Goal: Find specific page/section: Find specific page/section

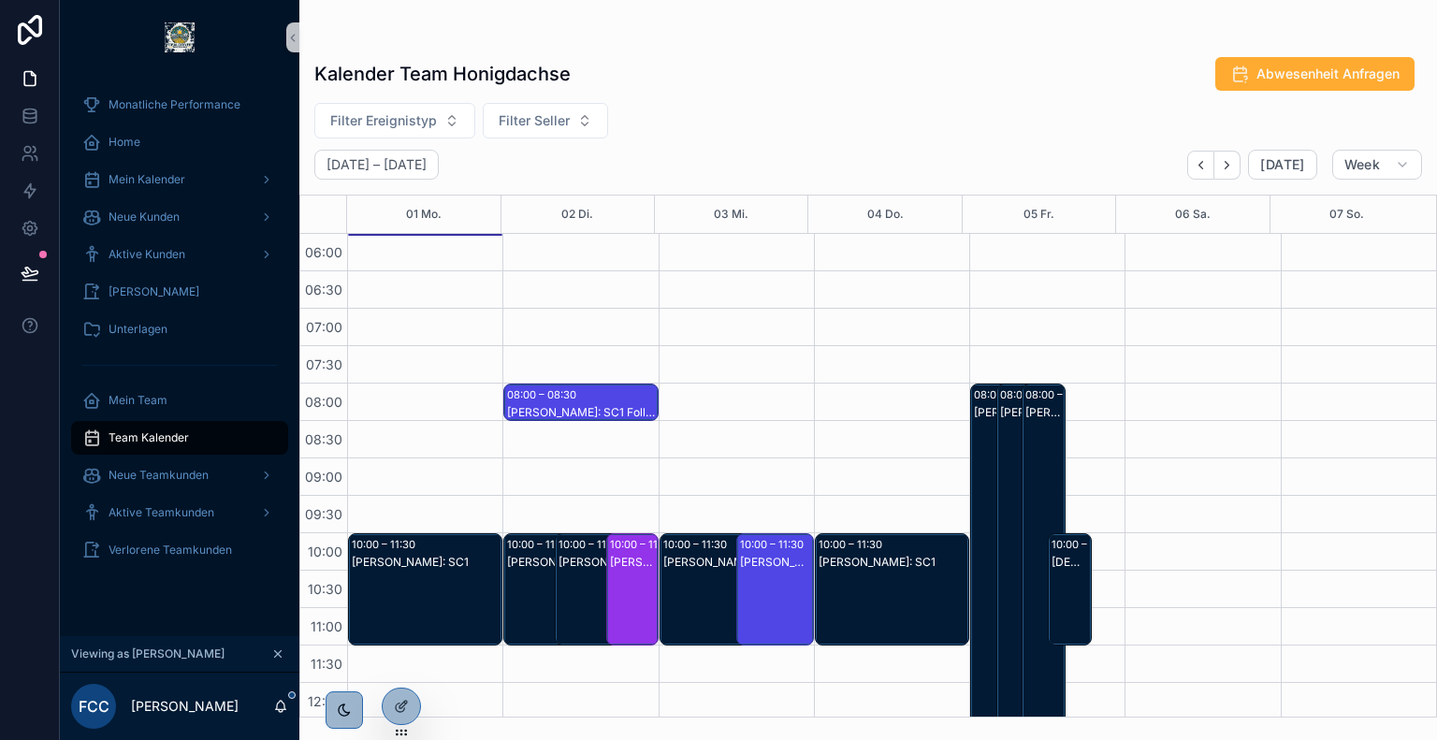
scroll to position [713, 0]
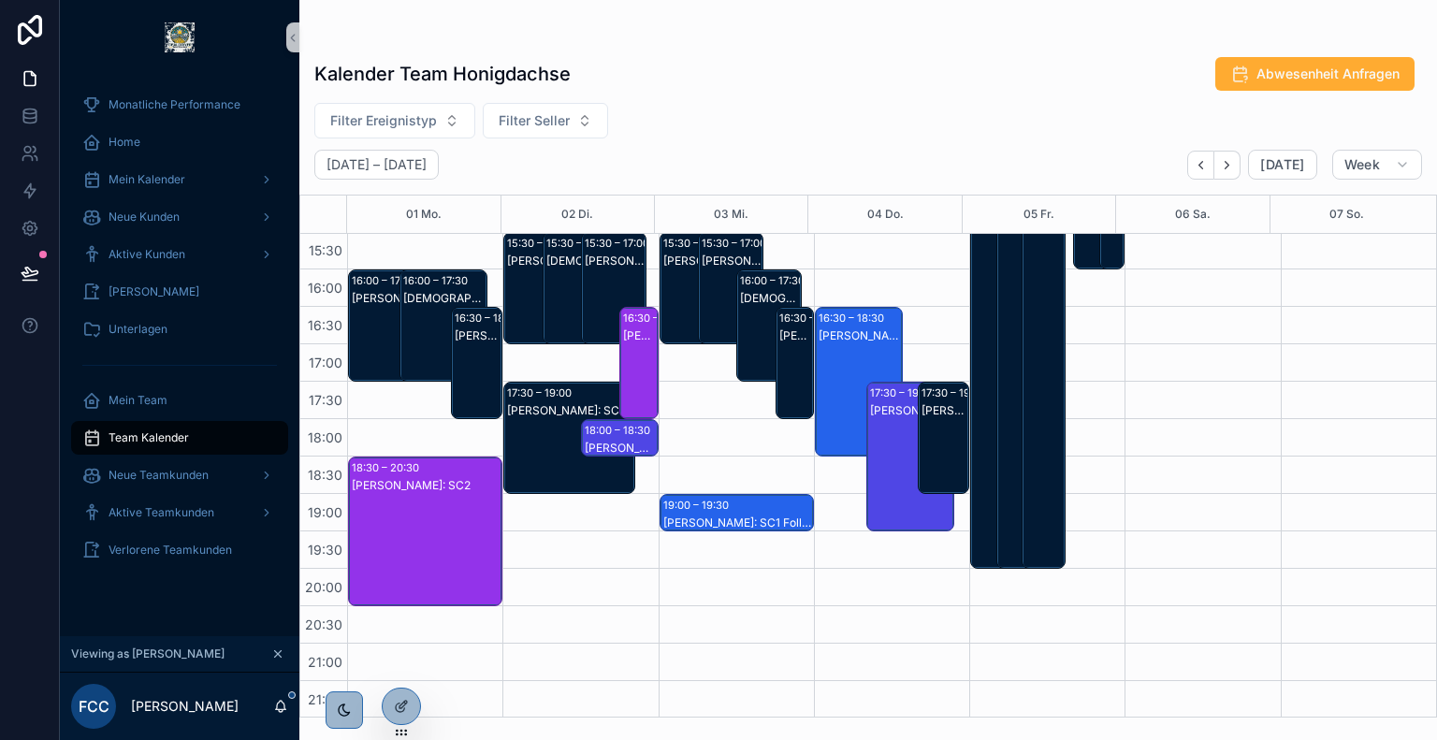
click at [0, 0] on icon at bounding box center [0, 0] width 0 height 0
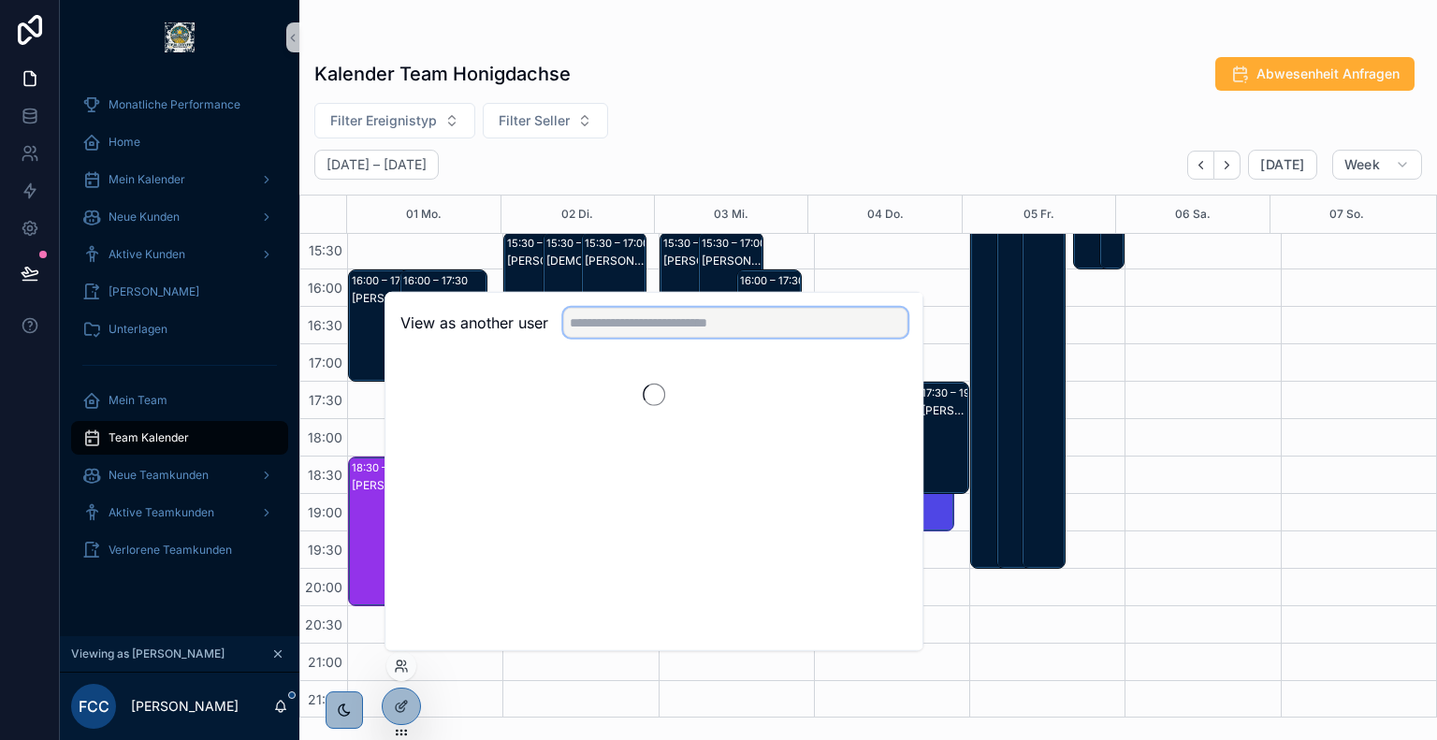
click at [714, 331] on input "text" at bounding box center [735, 323] width 344 height 30
type input "******"
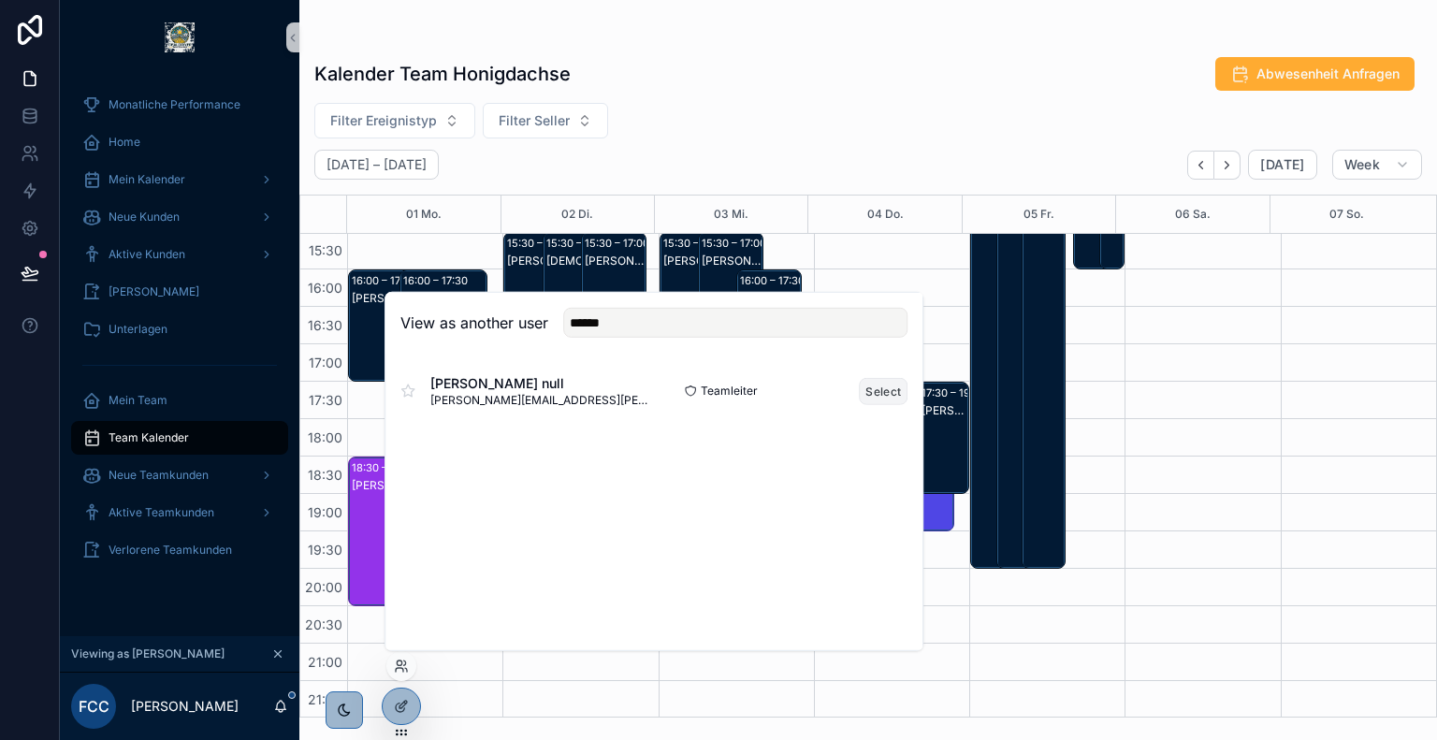
click at [883, 391] on button "Select" at bounding box center [883, 390] width 49 height 27
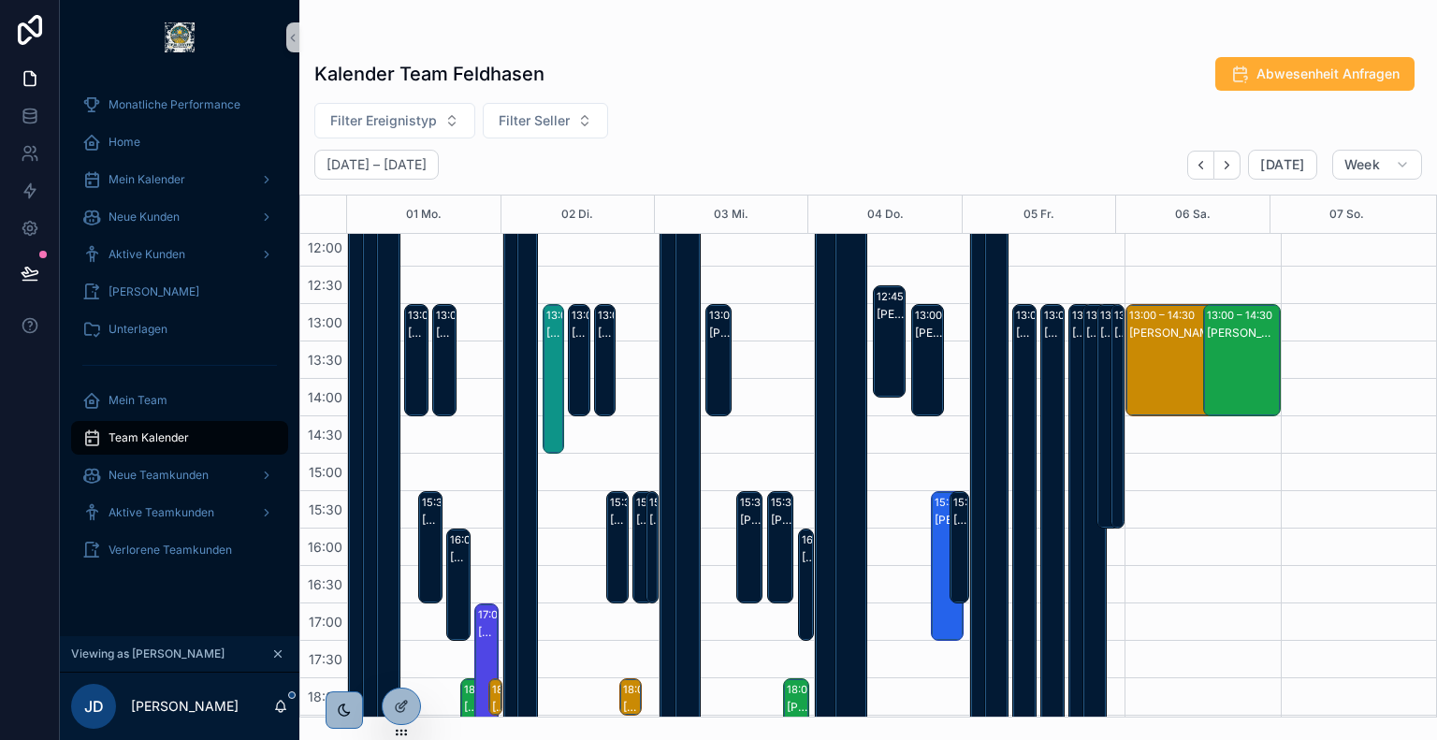
scroll to position [444, 0]
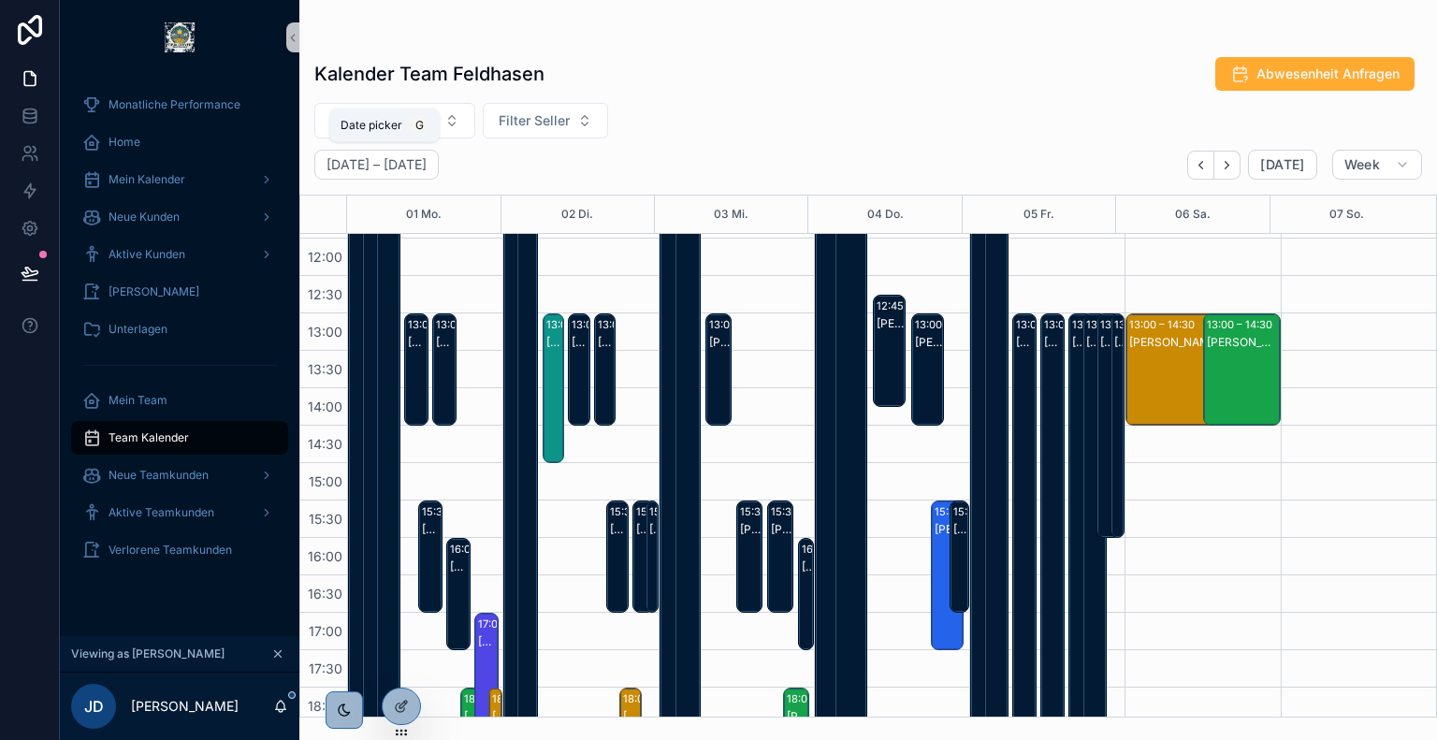
click at [427, 121] on div "Date picker G" at bounding box center [384, 126] width 110 height 34
click at [414, 115] on span "Filter Ereignistyp" at bounding box center [383, 120] width 107 height 19
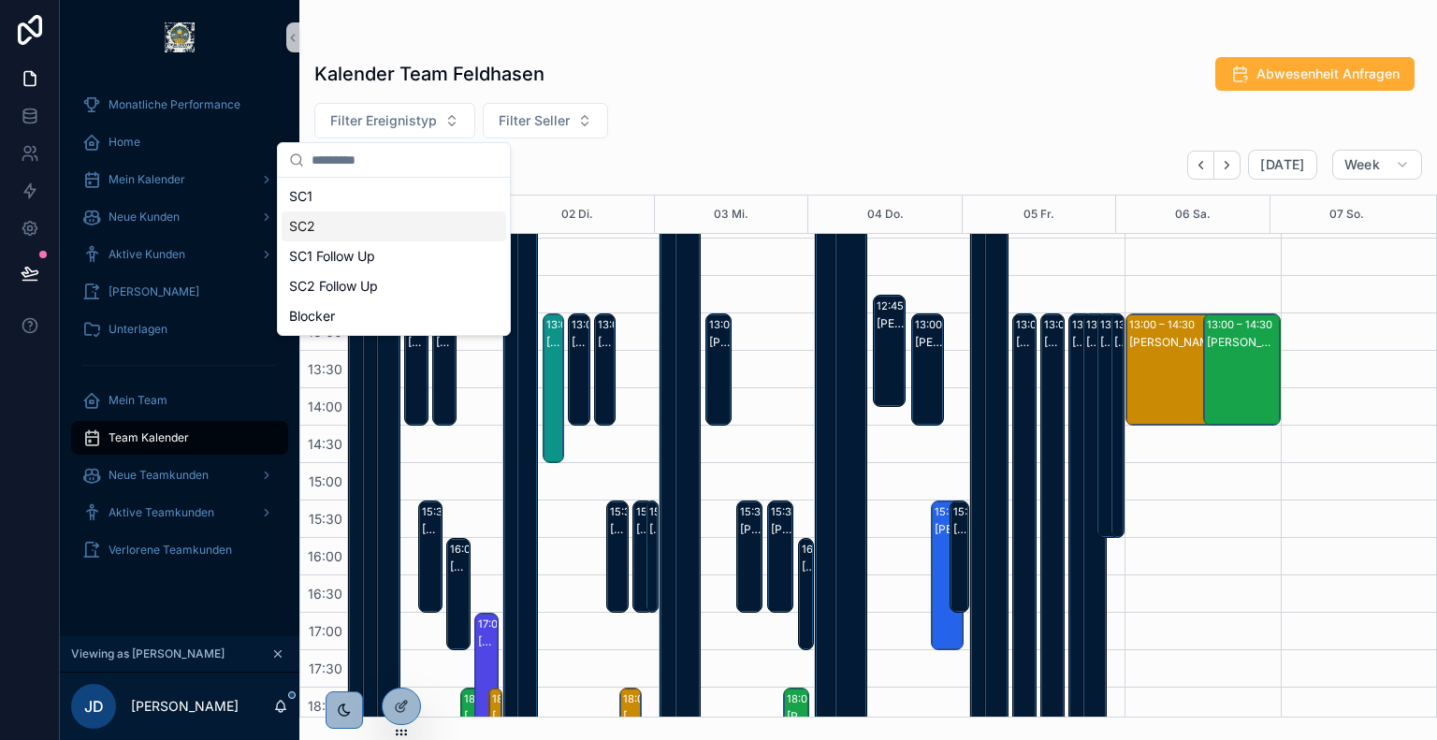
click at [367, 232] on div "SC2" at bounding box center [394, 226] width 224 height 30
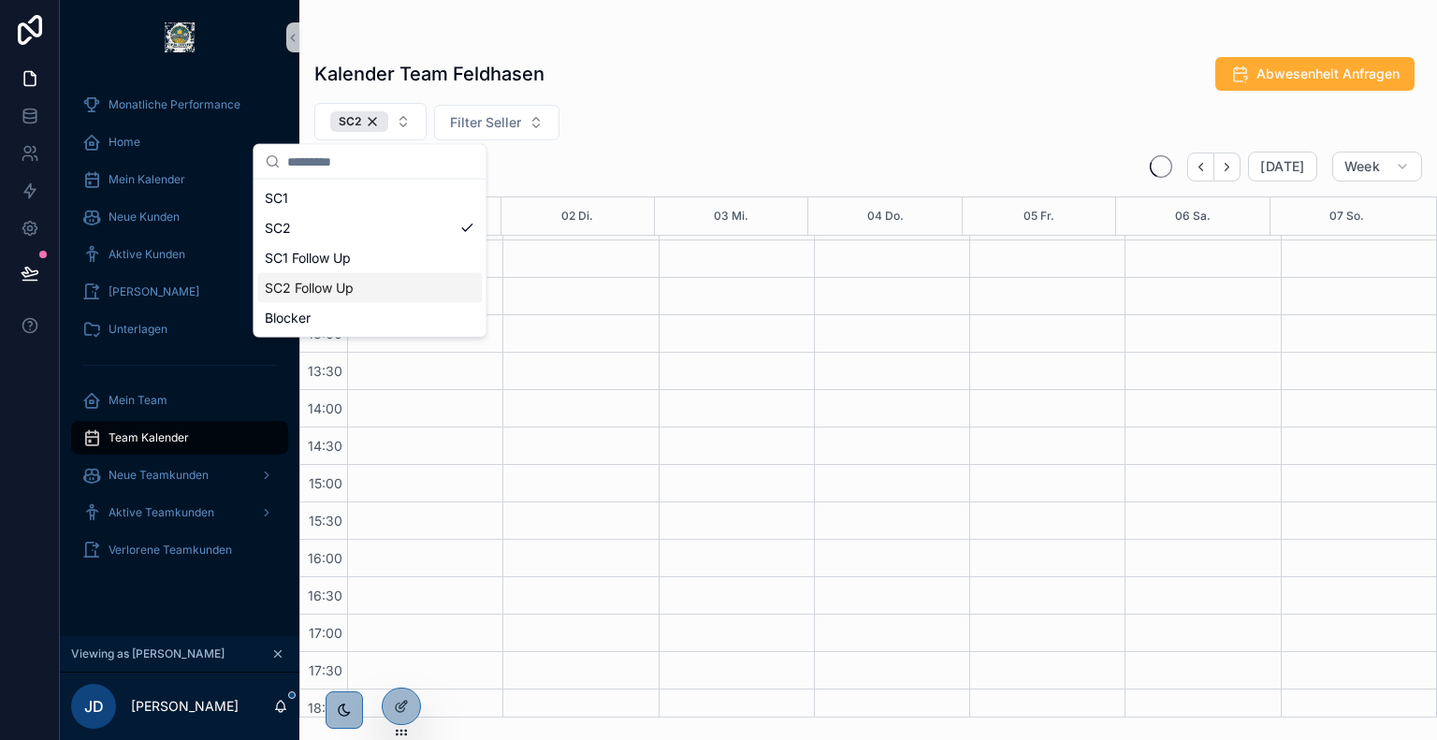
click at [382, 279] on div "SC2 Follow Up" at bounding box center [369, 288] width 224 height 30
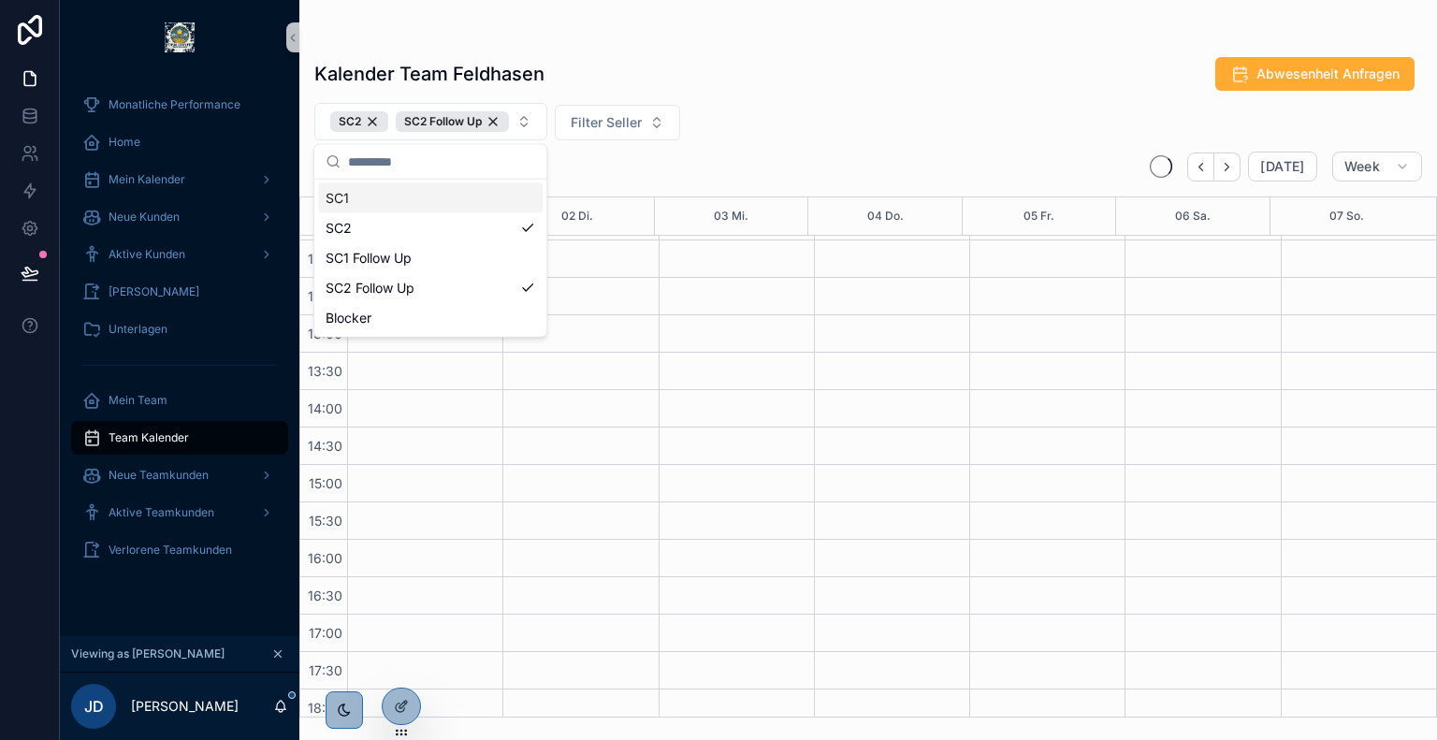
click at [748, 128] on div "SC2 SC2 Follow Up Filter Seller" at bounding box center [867, 121] width 1137 height 37
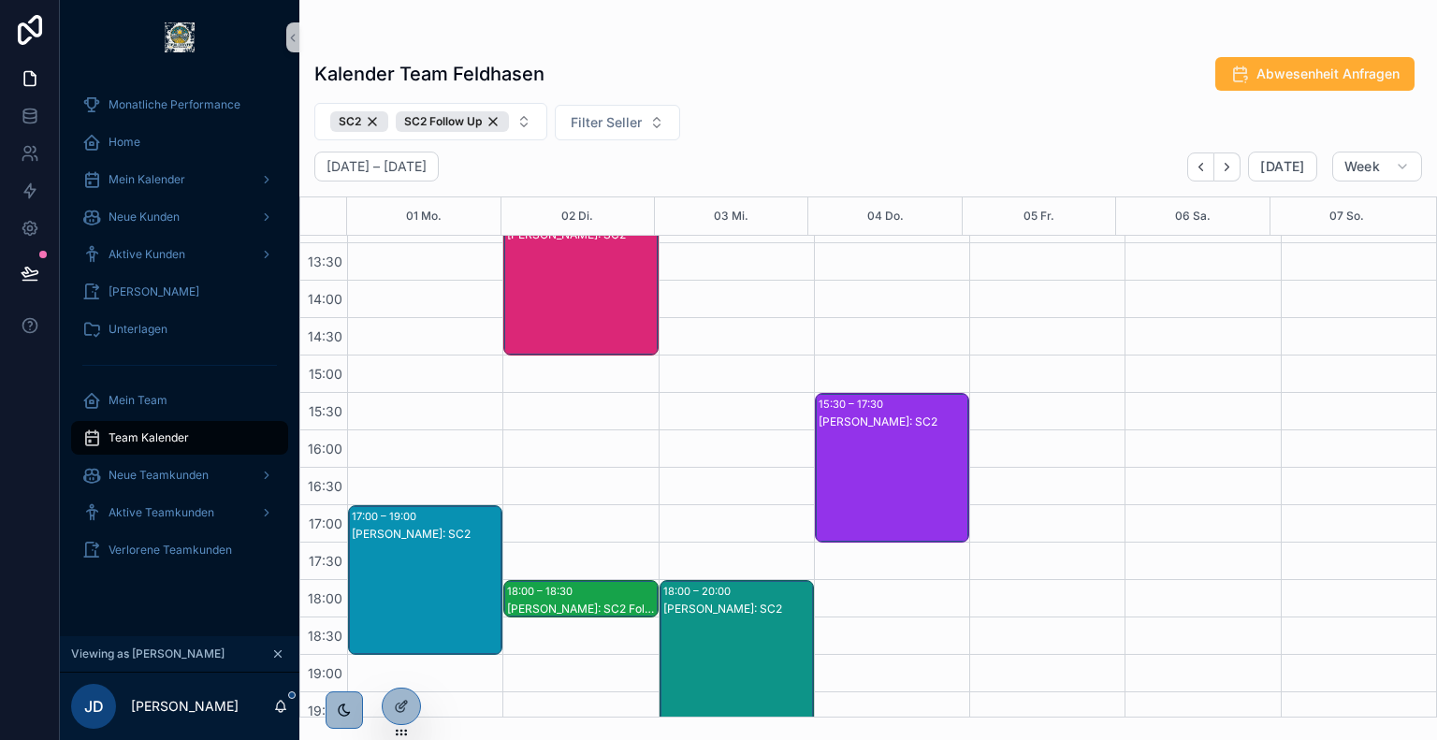
scroll to position [557, 0]
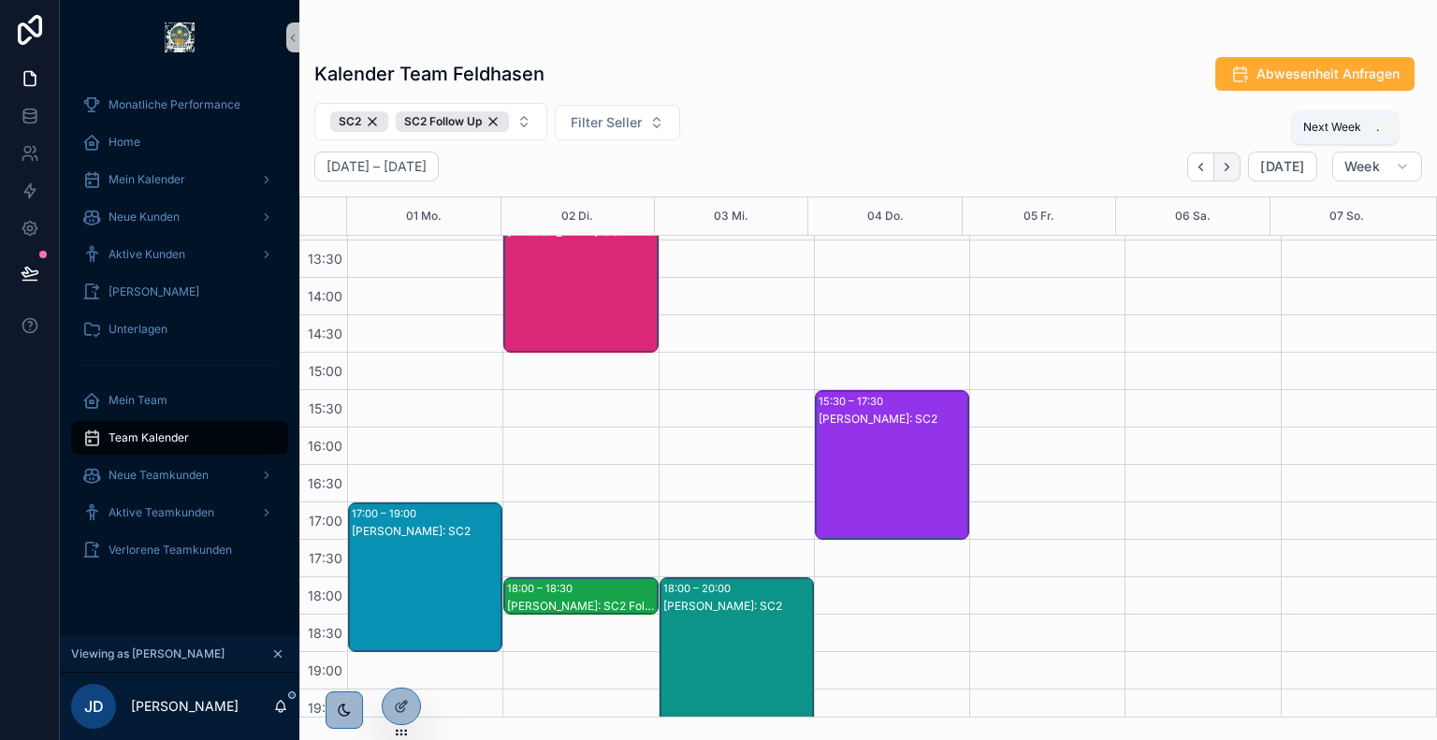
click at [1234, 169] on icon "Next" at bounding box center [1227, 167] width 14 height 14
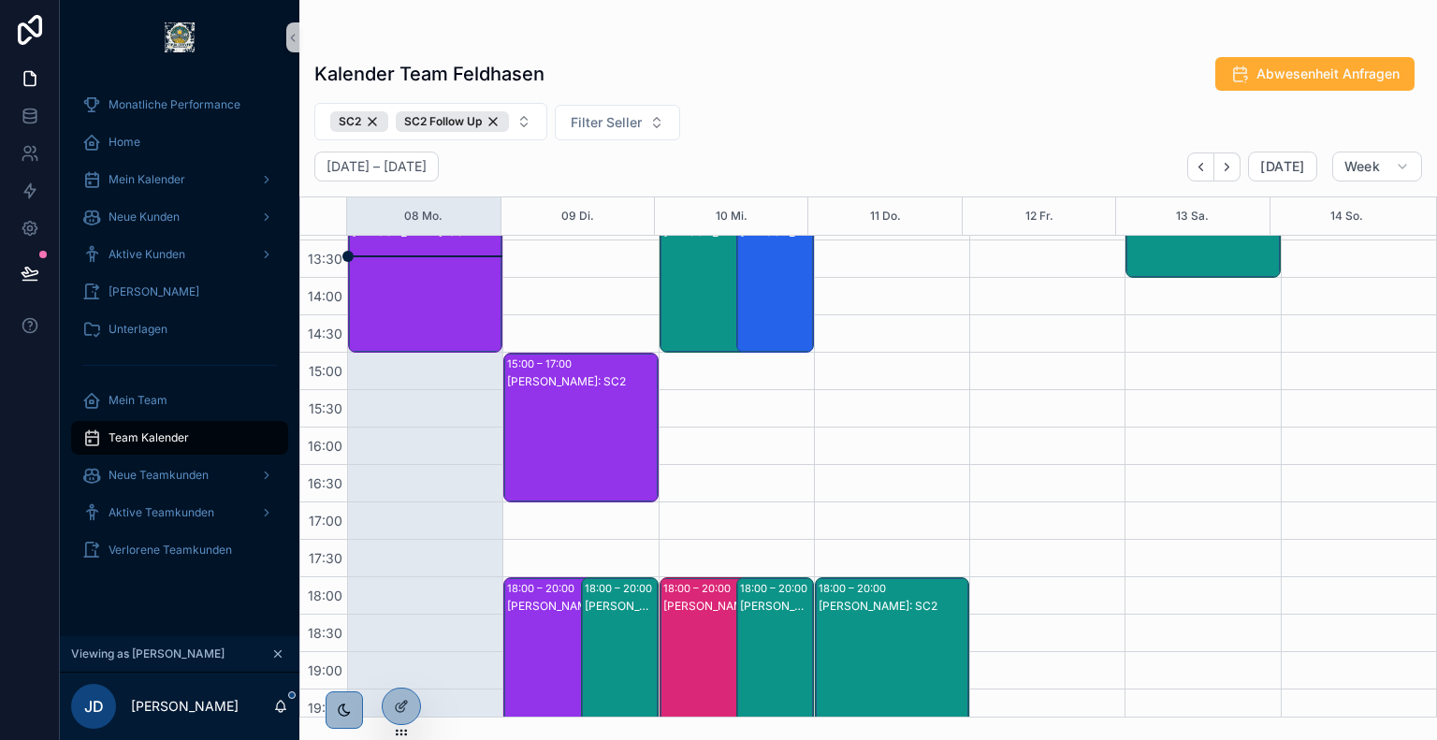
scroll to position [425, 0]
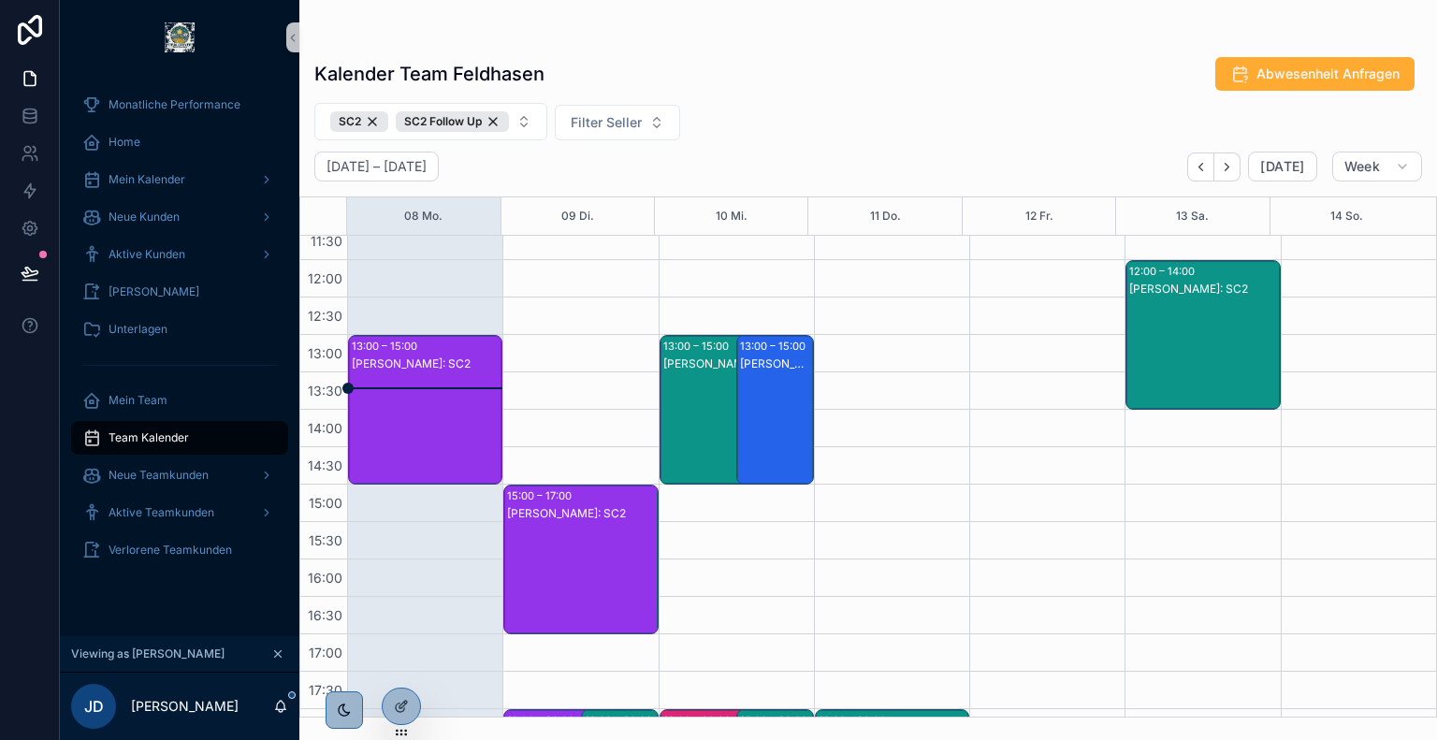
click at [437, 376] on div "Juliet Weller: SC2" at bounding box center [426, 428] width 149 height 146
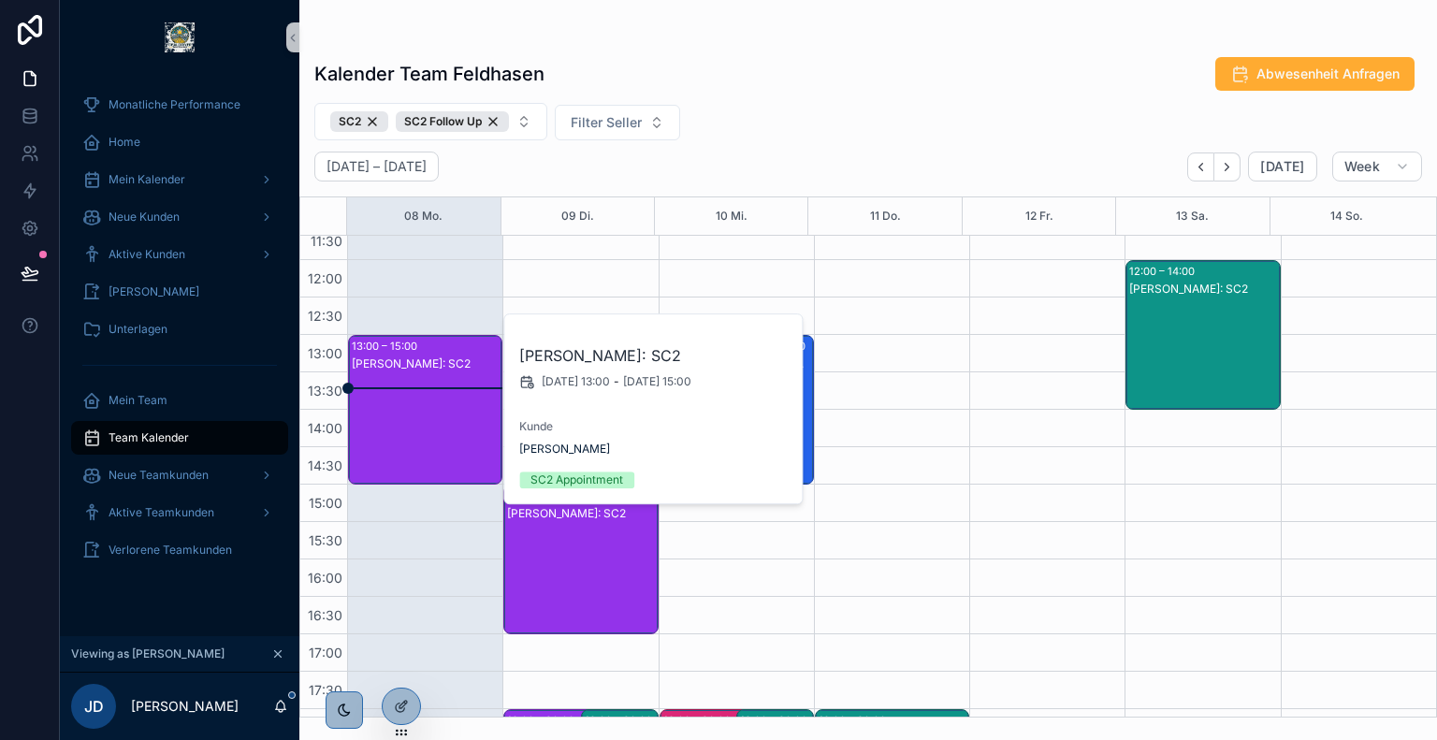
click at [852, 152] on div "September 08 – 14 Today Week" at bounding box center [867, 167] width 1137 height 30
